Goal: Complete application form

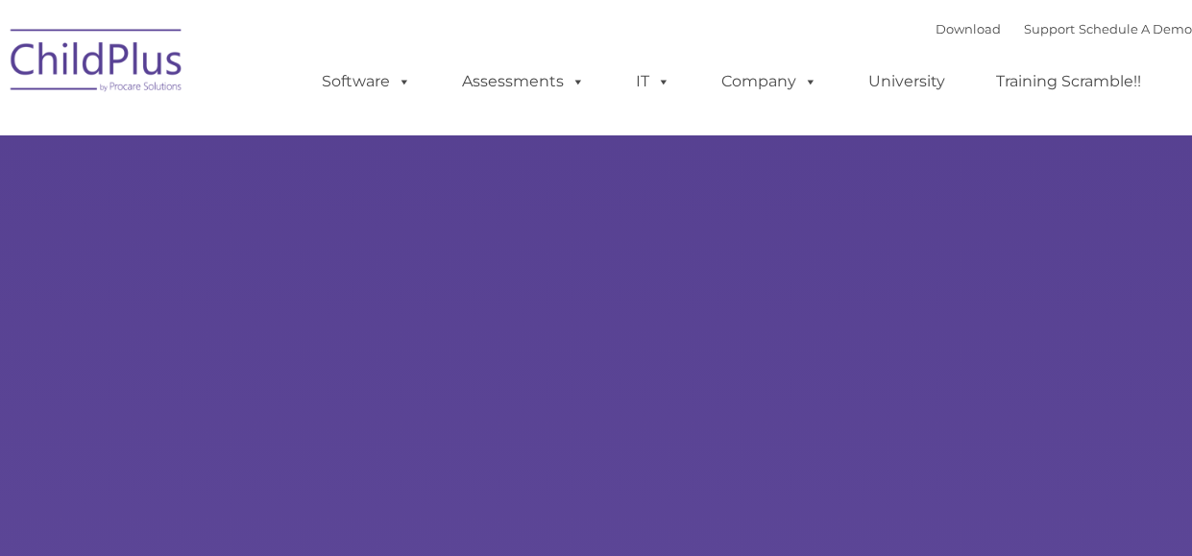
select select "MEDIUM"
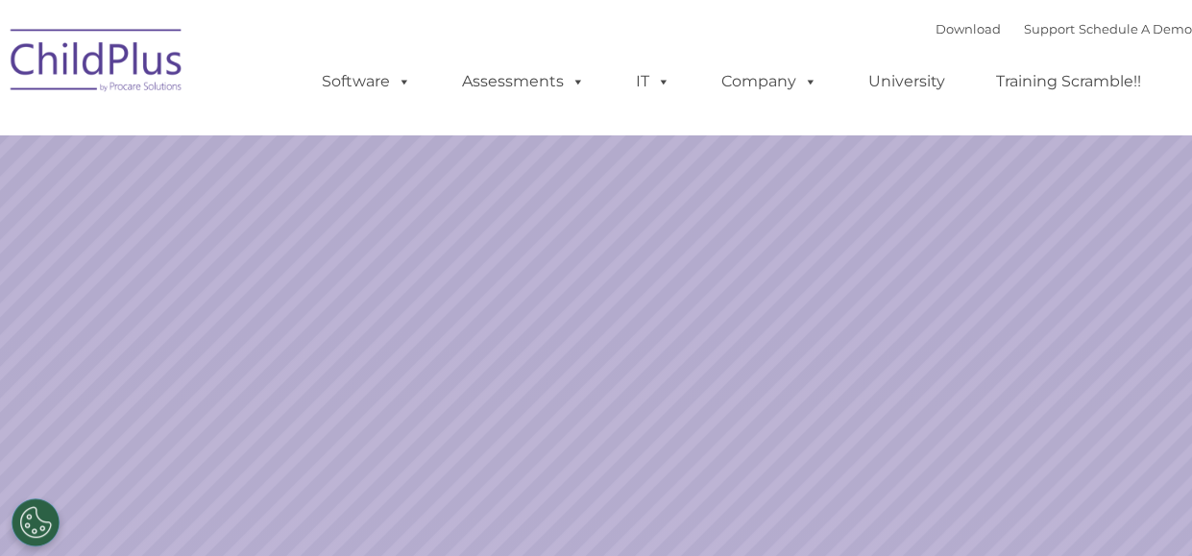
select select "MEDIUM"
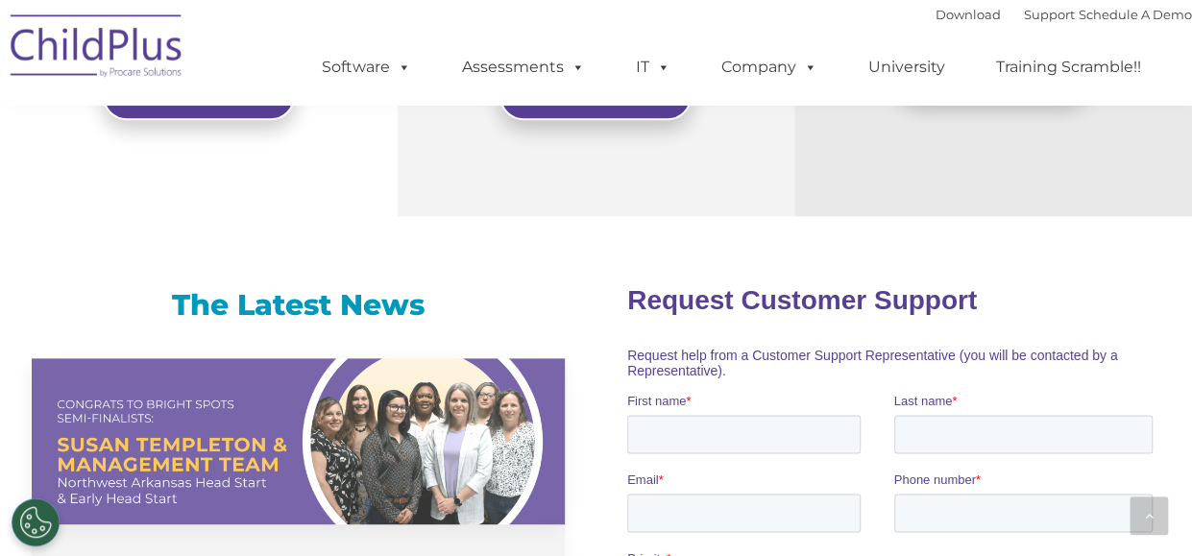
scroll to position [1047, 0]
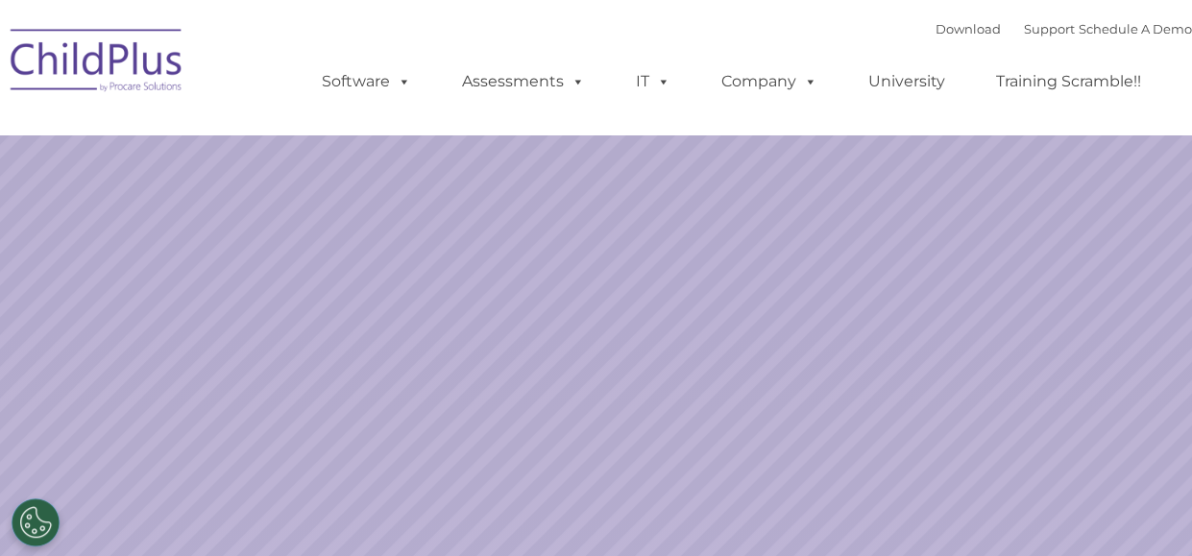
select select "MEDIUM"
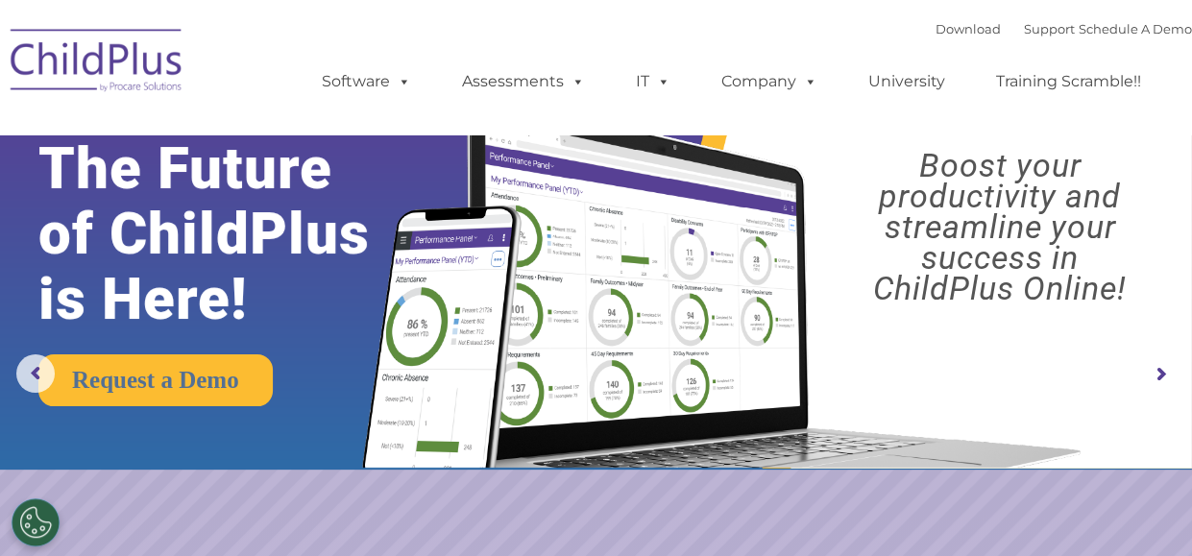
click at [173, 50] on img at bounding box center [97, 63] width 192 height 96
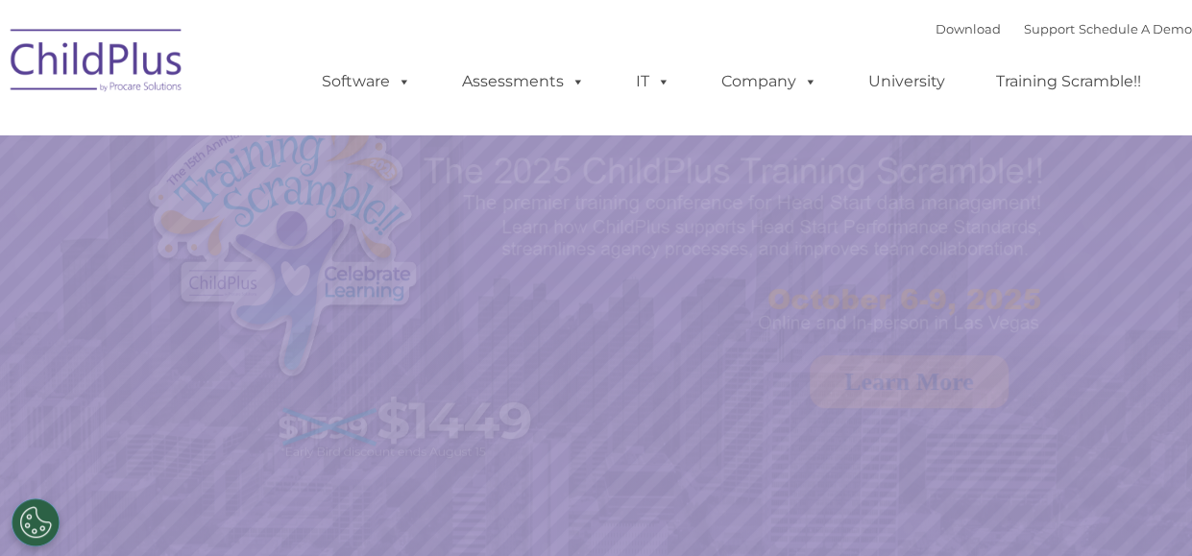
select select "MEDIUM"
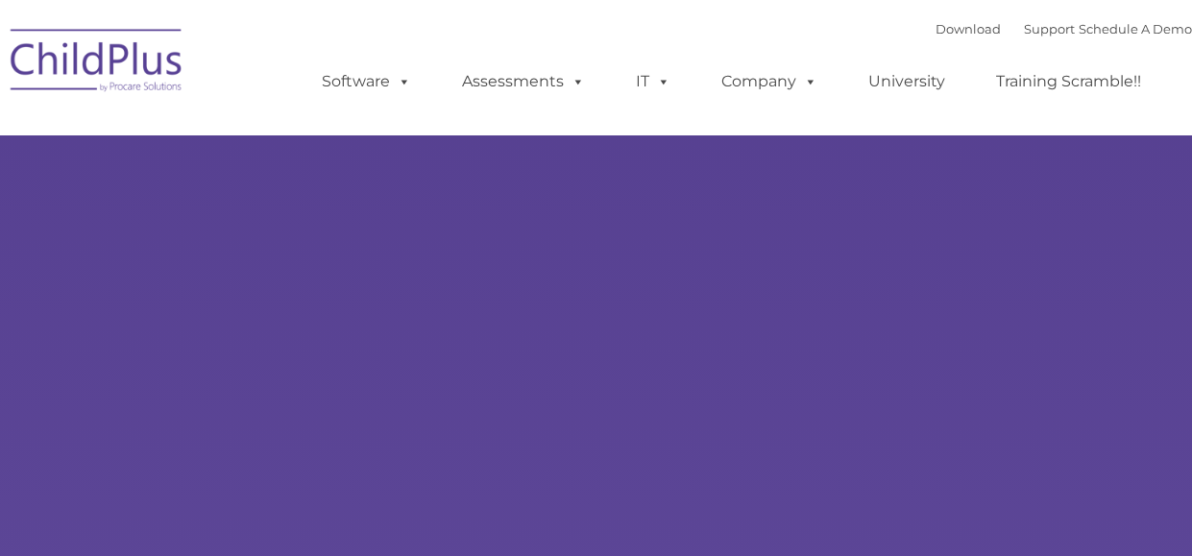
type input ""
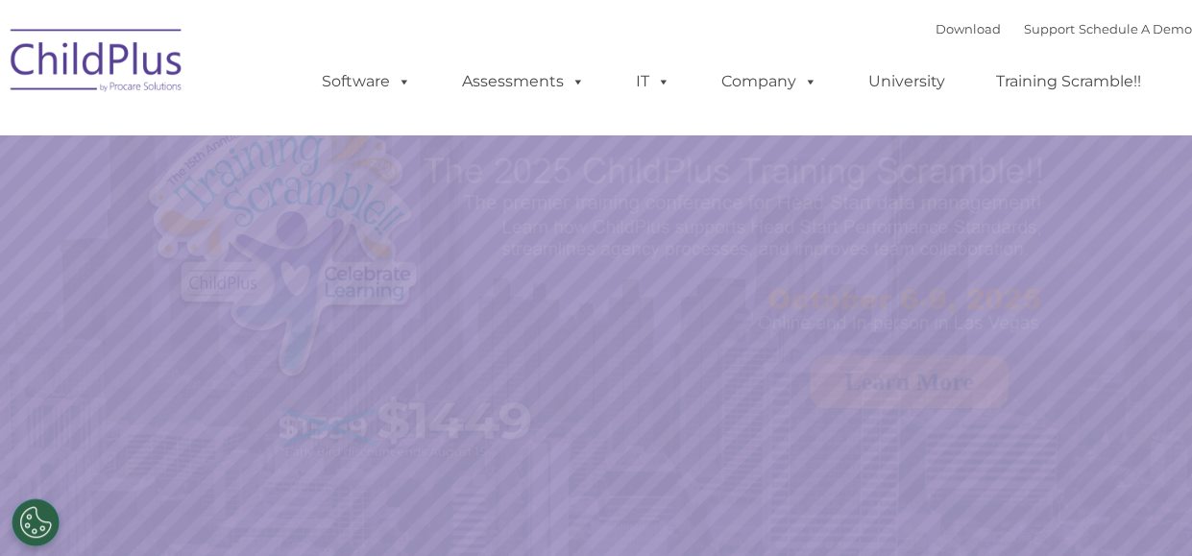
select select "MEDIUM"
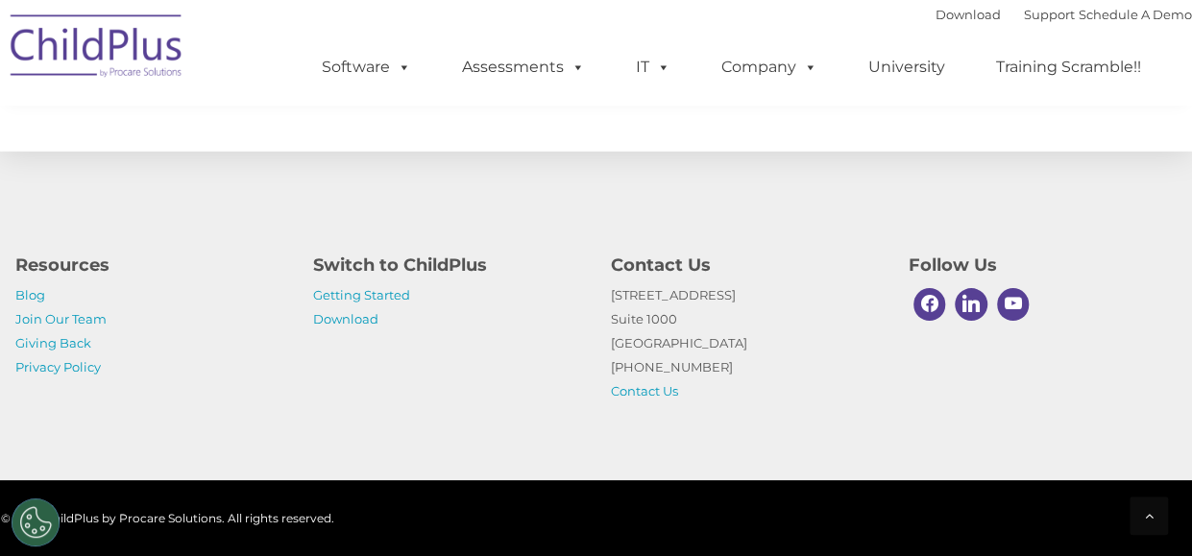
scroll to position [2348, 0]
